Goal: Transaction & Acquisition: Subscribe to service/newsletter

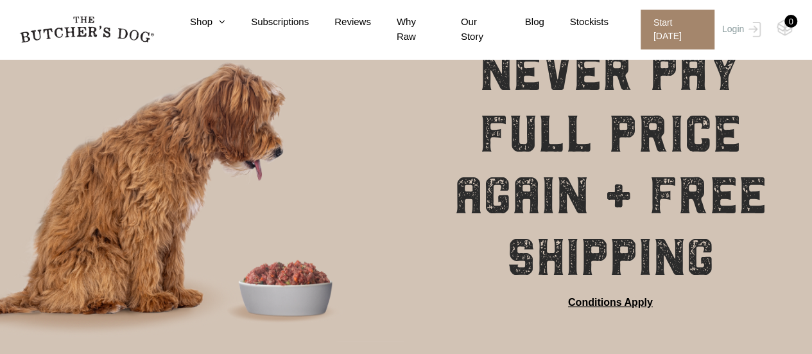
scroll to position [128, 0]
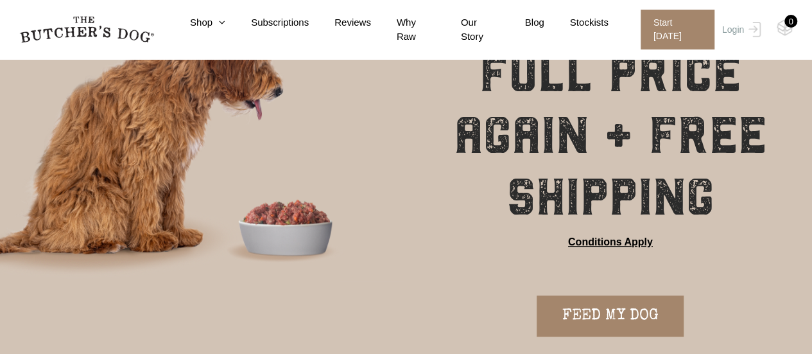
click at [605, 241] on link "Conditions Apply" at bounding box center [610, 241] width 85 height 15
click at [225, 25] on icon at bounding box center [219, 22] width 13 height 10
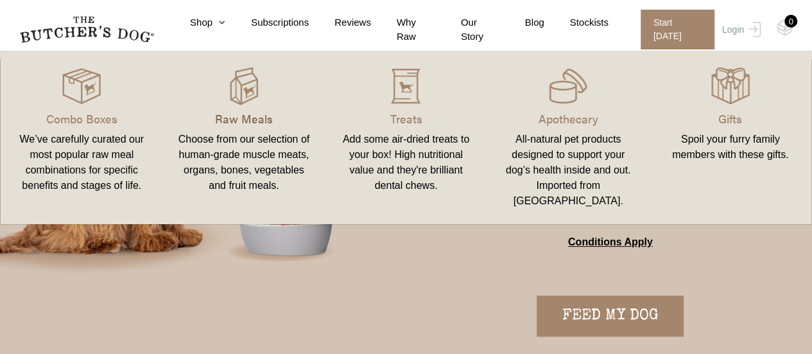
click at [253, 115] on p "Raw Meals" at bounding box center [244, 118] width 132 height 17
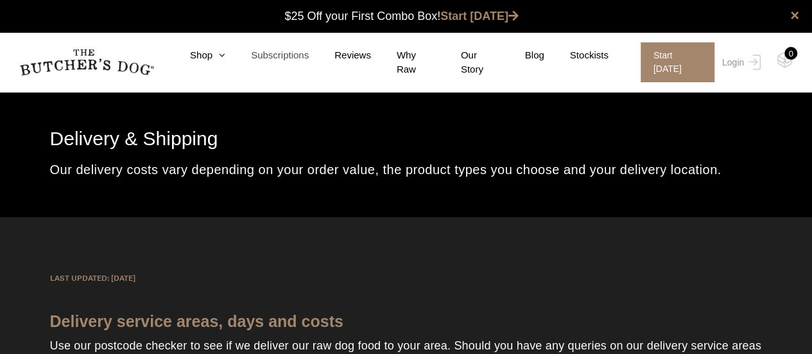
click at [233, 59] on link "Subscriptions" at bounding box center [266, 55] width 83 height 15
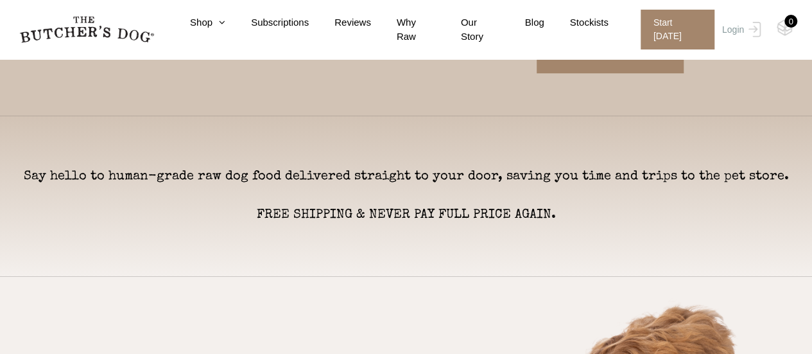
scroll to position [385, 0]
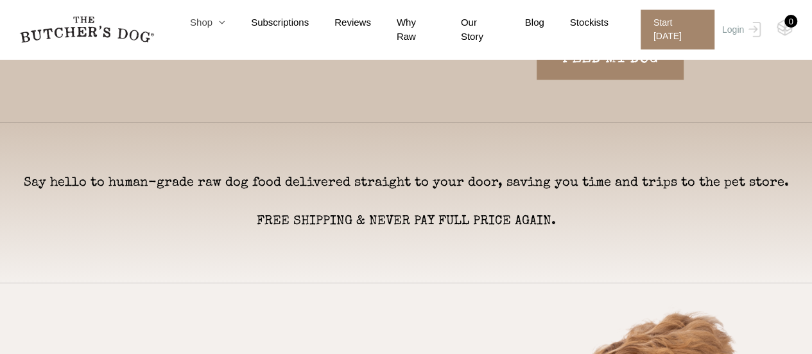
click at [225, 26] on icon at bounding box center [219, 22] width 13 height 10
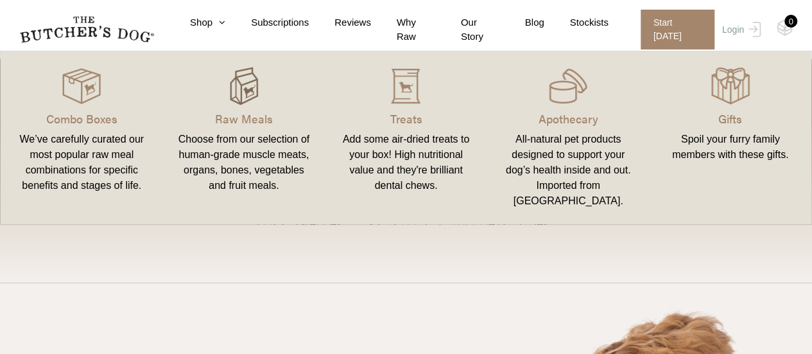
click at [234, 82] on img at bounding box center [244, 86] width 39 height 39
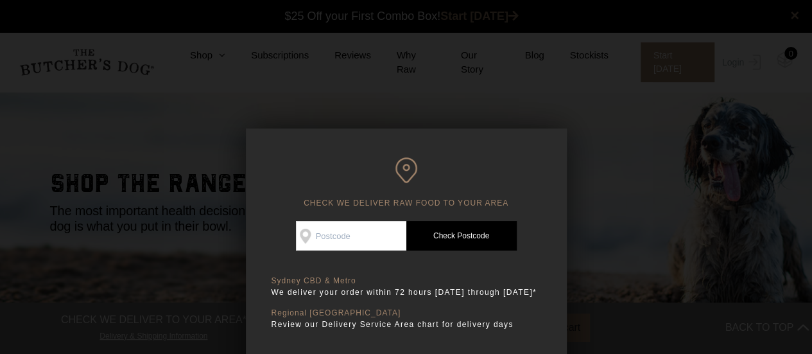
click at [374, 234] on input "Check Availability At" at bounding box center [351, 236] width 110 height 30
type input "2039"
click at [432, 237] on link "Check Postcode" at bounding box center [461, 236] width 110 height 30
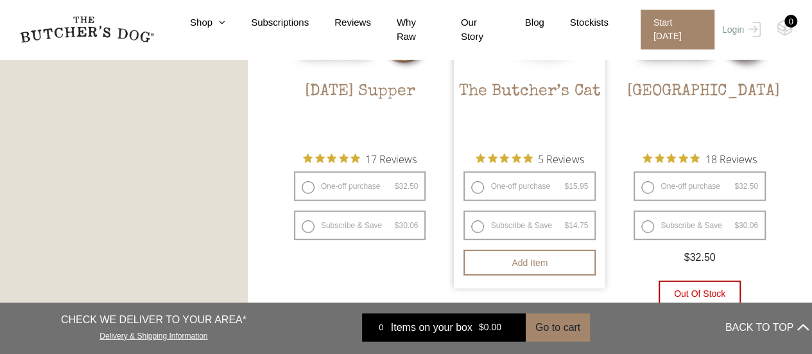
scroll to position [1605, 0]
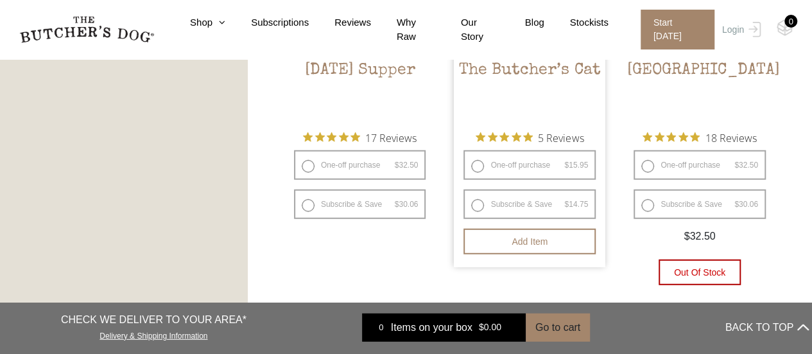
click at [519, 66] on h2 "The Butcher’s Cat" at bounding box center [530, 91] width 152 height 60
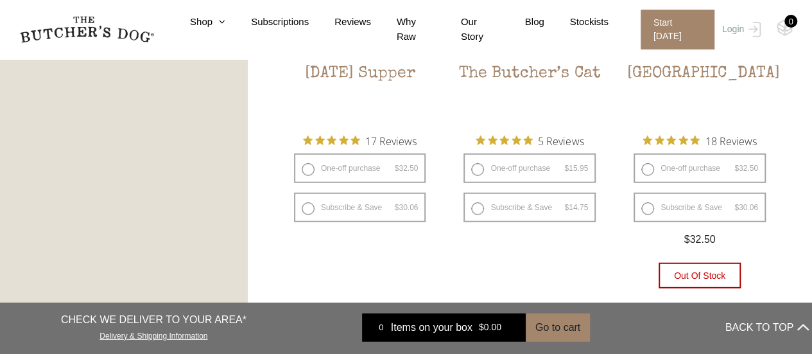
scroll to position [1605, 0]
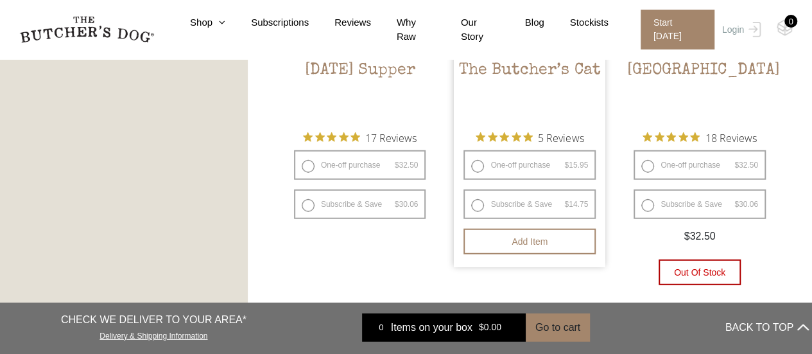
click at [547, 137] on span "5 Reviews" at bounding box center [561, 137] width 46 height 19
click at [510, 134] on span "Rated 5 out of 5 stars from 5 reviews. Jump to reviews." at bounding box center [507, 137] width 62 height 18
click at [503, 67] on h2 "The Butcher’s Cat" at bounding box center [530, 91] width 152 height 60
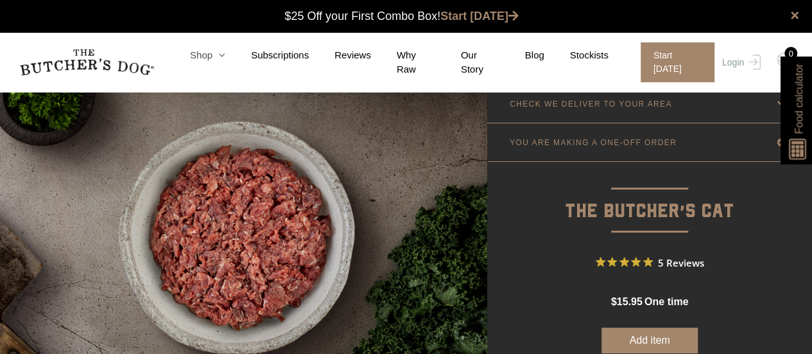
click at [225, 63] on link "Shop" at bounding box center [194, 55] width 61 height 15
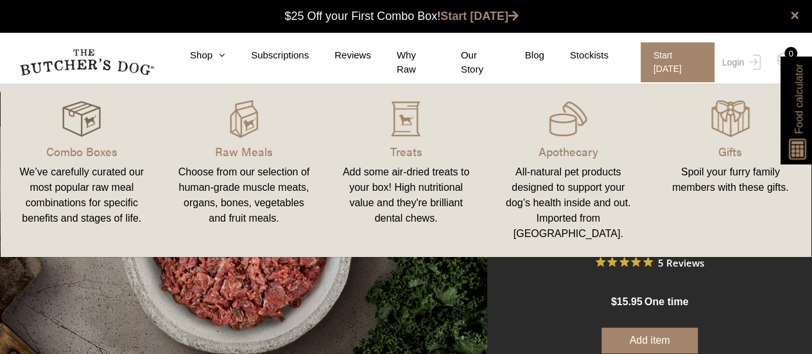
click at [74, 119] on img at bounding box center [81, 119] width 39 height 39
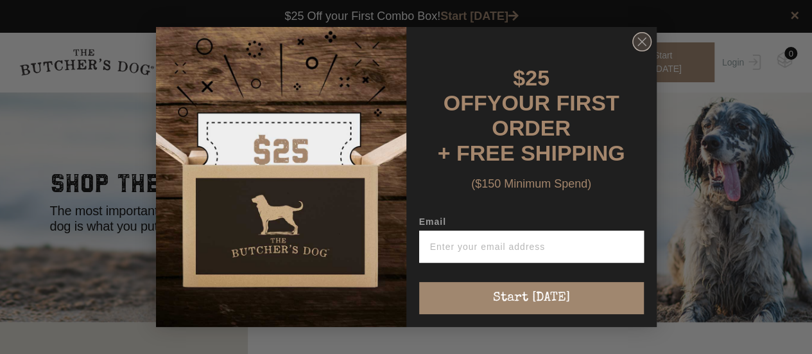
click at [645, 46] on icon "Close dialog" at bounding box center [642, 42] width 8 height 8
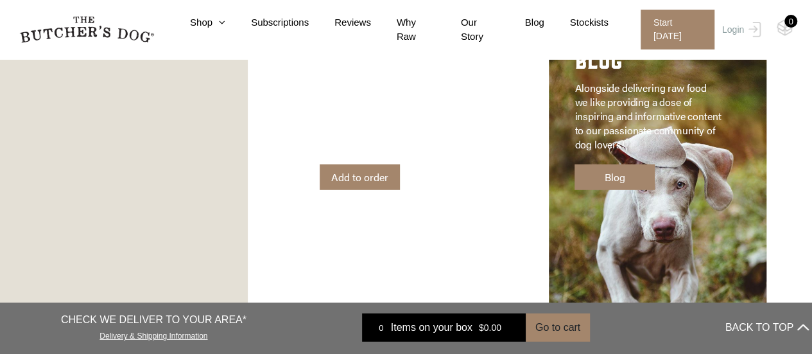
scroll to position [1669, 0]
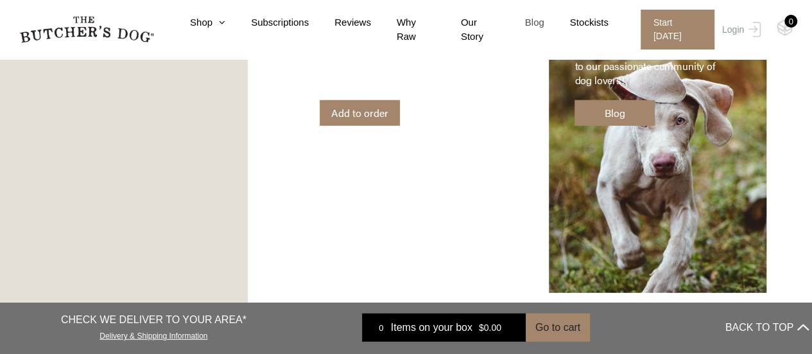
click at [544, 25] on link "Blog" at bounding box center [522, 22] width 45 height 15
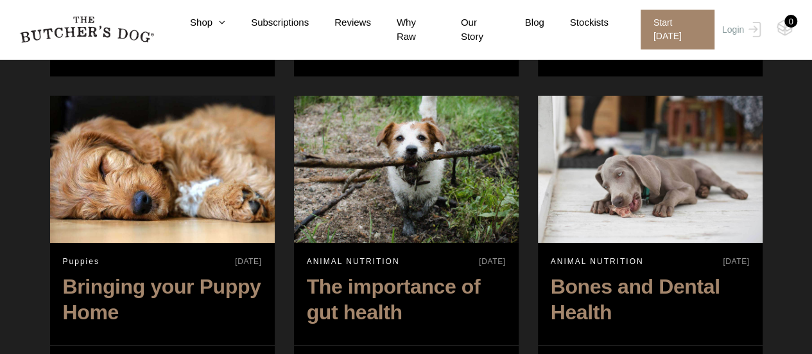
scroll to position [2376, 0]
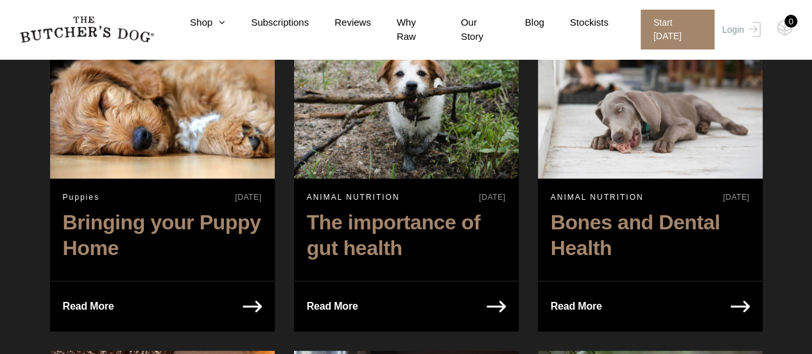
click at [609, 203] on h2 "Bones and Dental Health" at bounding box center [650, 238] width 225 height 71
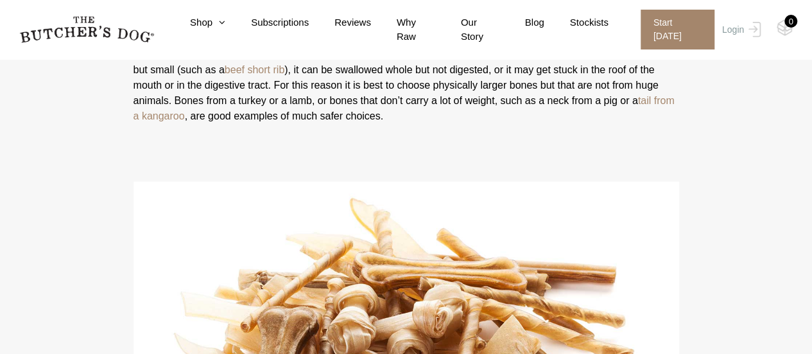
scroll to position [3660, 0]
